Goal: Answer question/provide support

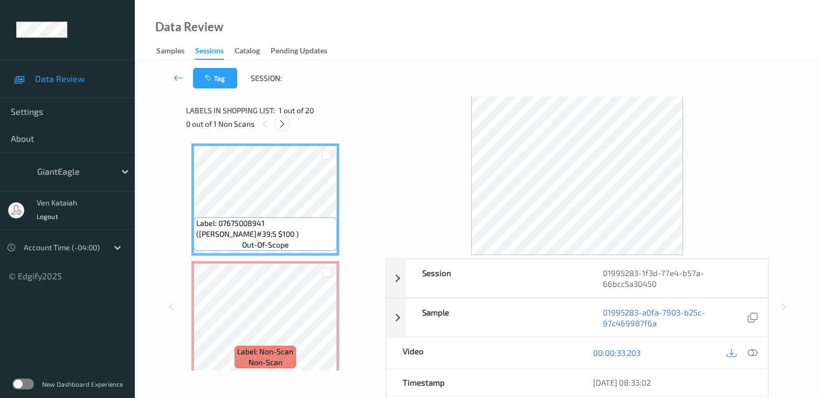
click at [280, 121] on icon at bounding box center [281, 124] width 9 height 10
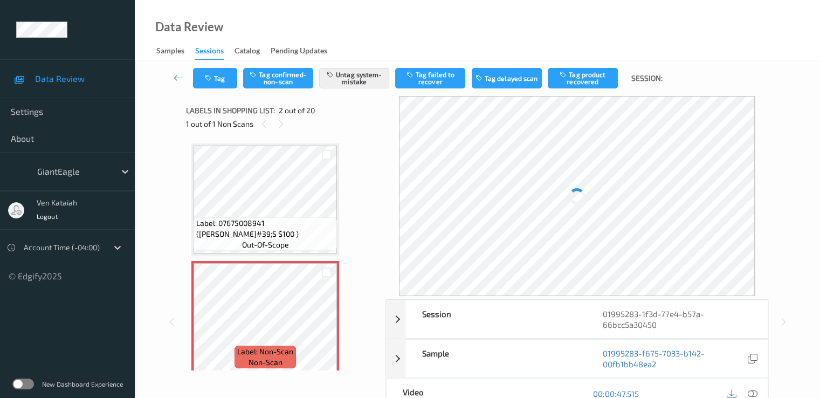
scroll to position [5, 0]
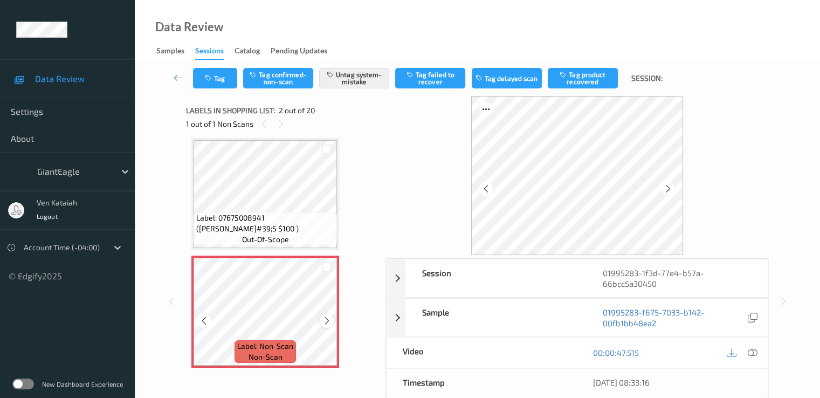
click at [325, 322] on icon at bounding box center [326, 321] width 9 height 10
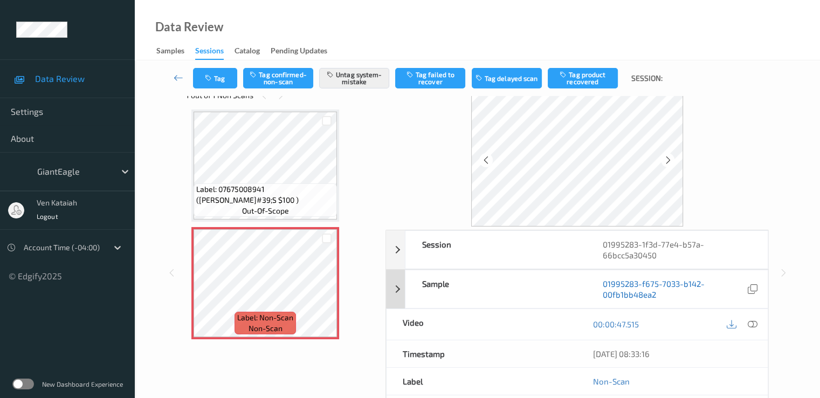
scroll to position [0, 0]
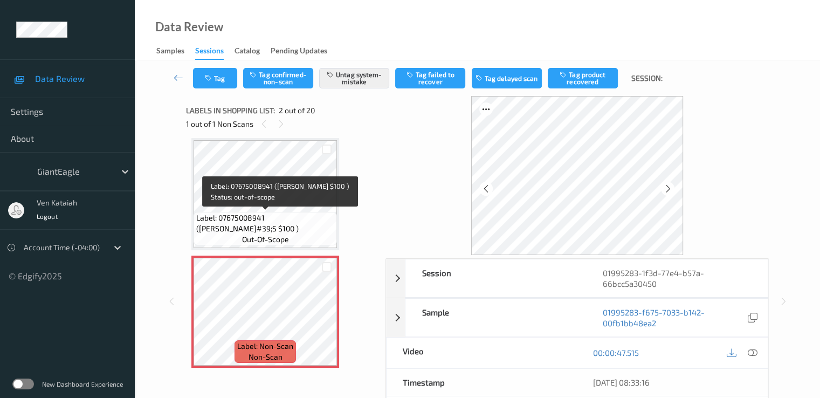
click at [304, 222] on span "Label: 07675008941 ([PERSON_NAME]#39;S $100 )" at bounding box center [265, 223] width 138 height 22
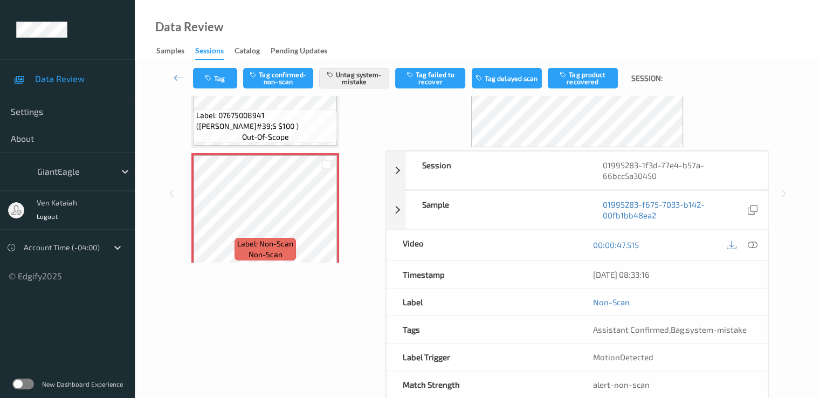
click at [299, 147] on div "Label: 07675008941 ([PERSON_NAME]#39;S $100 ) out-of-scope" at bounding box center [265, 92] width 148 height 112
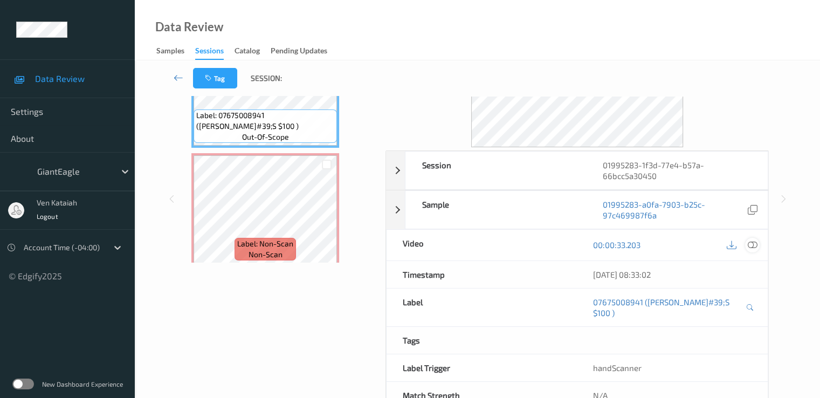
click at [748, 242] on icon at bounding box center [752, 245] width 10 height 10
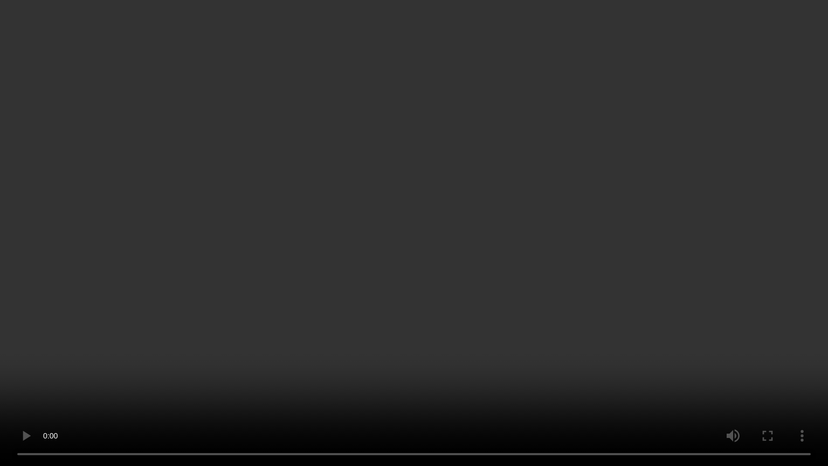
click at [452, 240] on video at bounding box center [414, 233] width 828 height 466
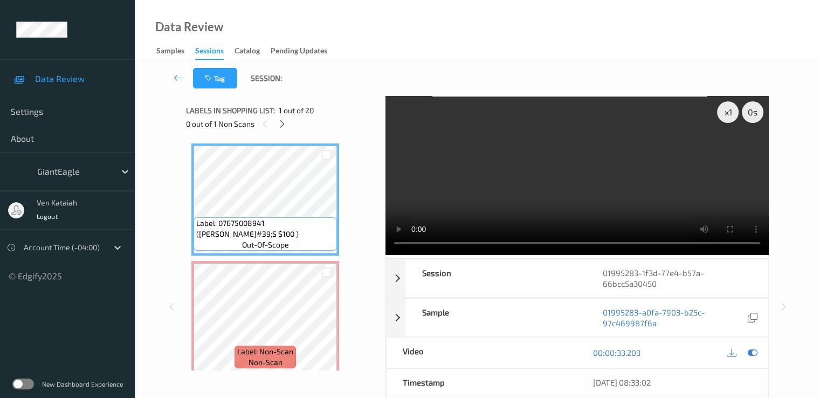
click at [759, 351] on div "00:00:33.203" at bounding box center [672, 352] width 191 height 31
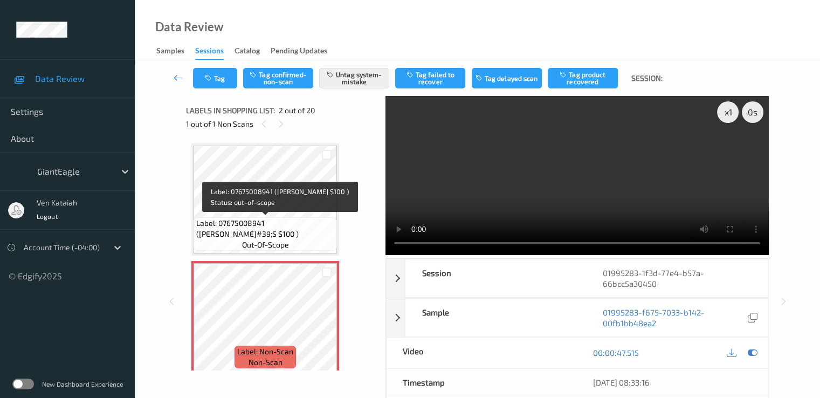
click at [300, 223] on span "Label: 07675008941 ([PERSON_NAME]#39;S $100 )" at bounding box center [265, 229] width 138 height 22
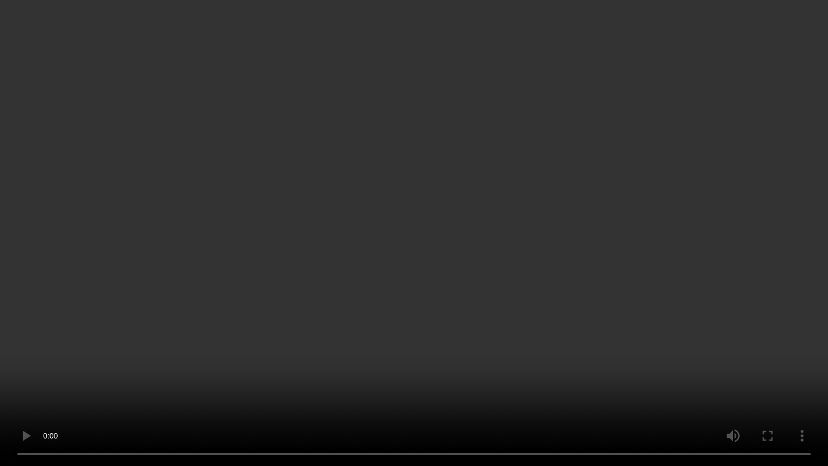
click at [501, 329] on video at bounding box center [414, 233] width 828 height 466
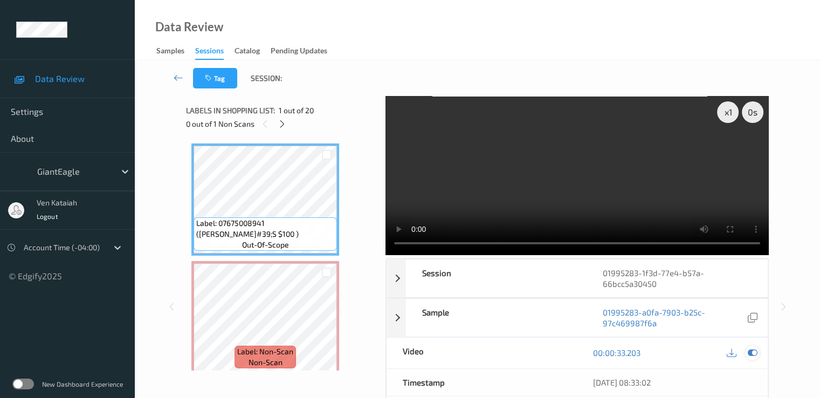
click at [756, 357] on div at bounding box center [752, 352] width 15 height 15
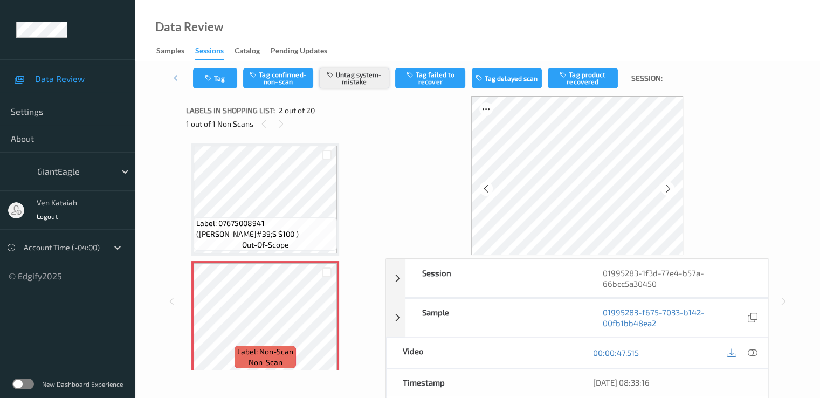
click at [349, 72] on button "Untag system-mistake" at bounding box center [354, 78] width 70 height 20
click at [219, 89] on div "Tag Tag confirmed-non-scan Tag system-mistake Tag failed to recover Tag delayed…" at bounding box center [477, 78] width 641 height 36
drag, startPoint x: 241, startPoint y: 90, endPoint x: 226, endPoint y: 86, distance: 15.6
click at [241, 90] on div "Tag Tag confirmed-non-scan Tag system-mistake Tag failed to recover Tag delayed…" at bounding box center [477, 78] width 641 height 36
click at [225, 84] on button "Tag" at bounding box center [215, 78] width 44 height 20
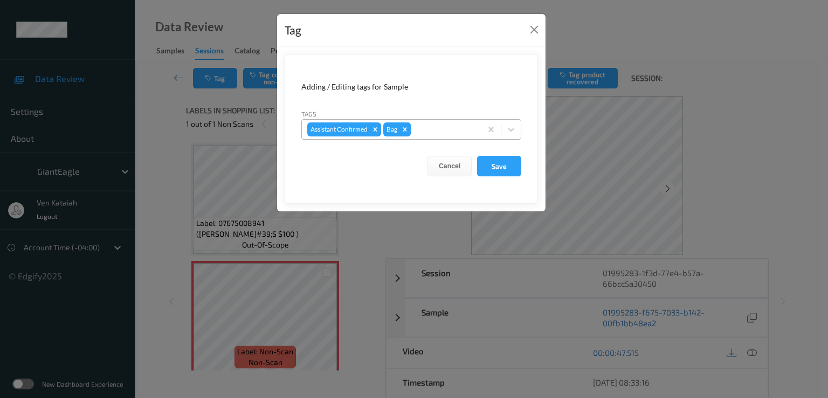
click at [407, 128] on icon "Remove Bag" at bounding box center [405, 130] width 8 height 8
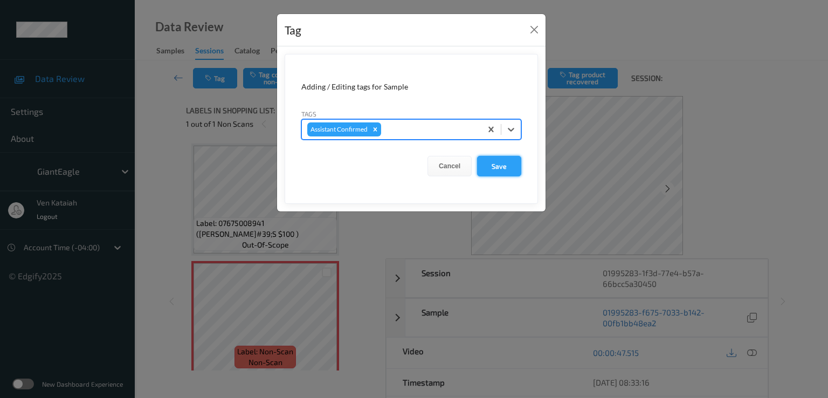
click at [498, 164] on button "Save" at bounding box center [499, 166] width 44 height 20
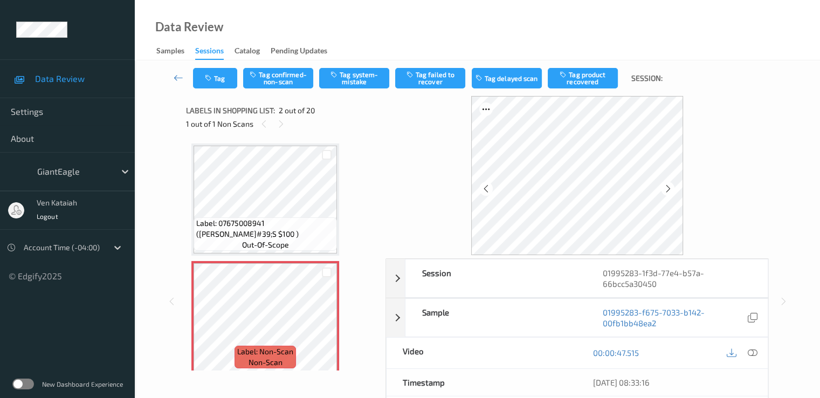
click at [268, 91] on div "Tag Tag confirmed-non-scan Tag system-mistake Tag failed to recover Tag delayed…" at bounding box center [477, 78] width 641 height 36
click at [275, 80] on button "Tag confirmed-non-scan" at bounding box center [278, 78] width 70 height 20
click at [596, 83] on button "Tag product recovered" at bounding box center [582, 78] width 70 height 20
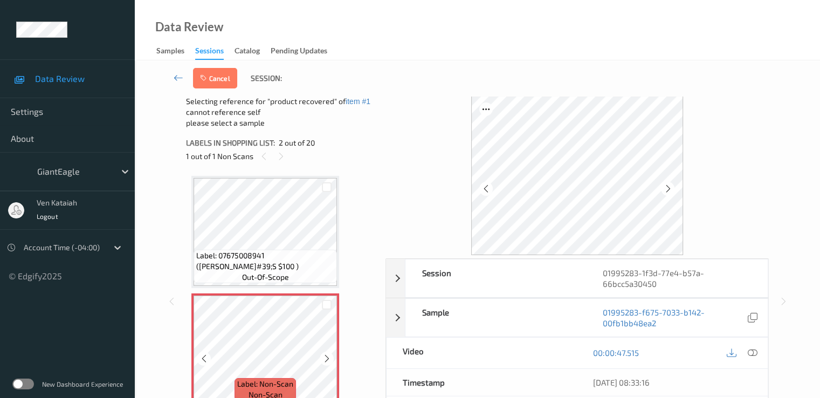
scroll to position [108, 0]
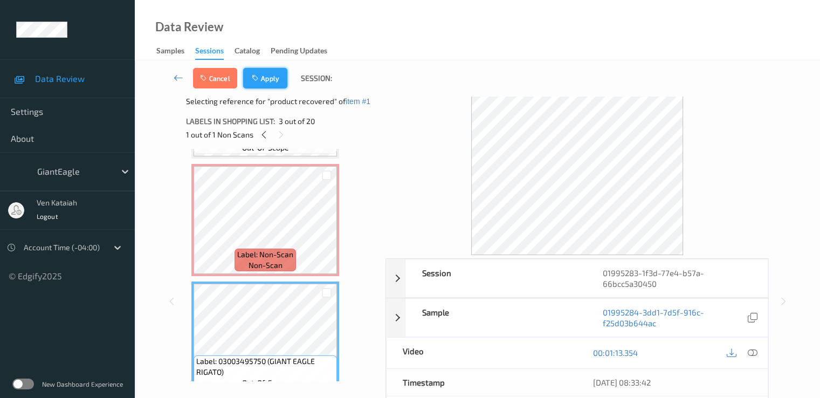
click at [282, 79] on button "Apply" at bounding box center [265, 78] width 44 height 20
